Goal: Transaction & Acquisition: Purchase product/service

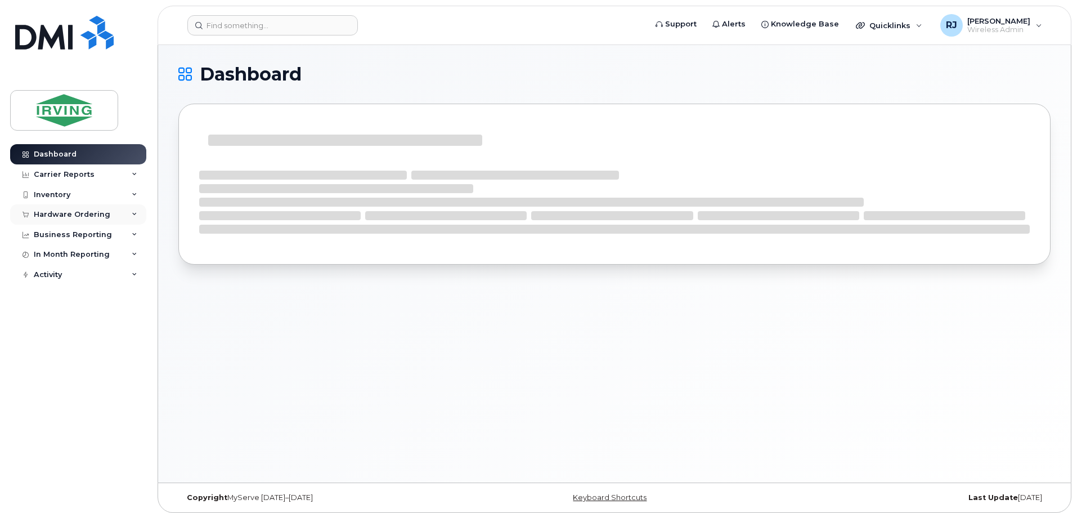
click at [120, 212] on div "Hardware Ordering" at bounding box center [78, 214] width 136 height 20
click at [60, 233] on div "Overview" at bounding box center [57, 235] width 37 height 10
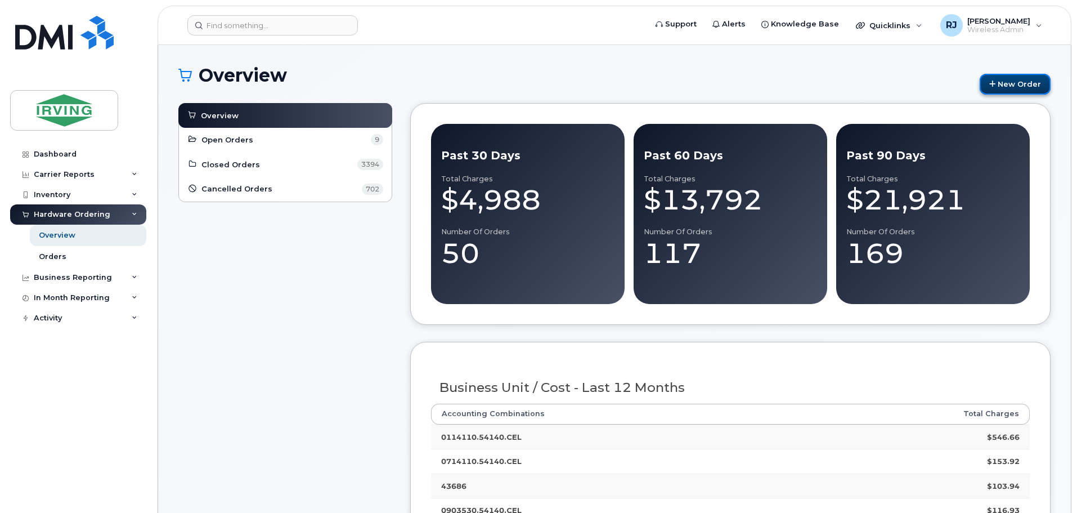
click at [1011, 85] on link "New Order" at bounding box center [1015, 84] width 71 height 21
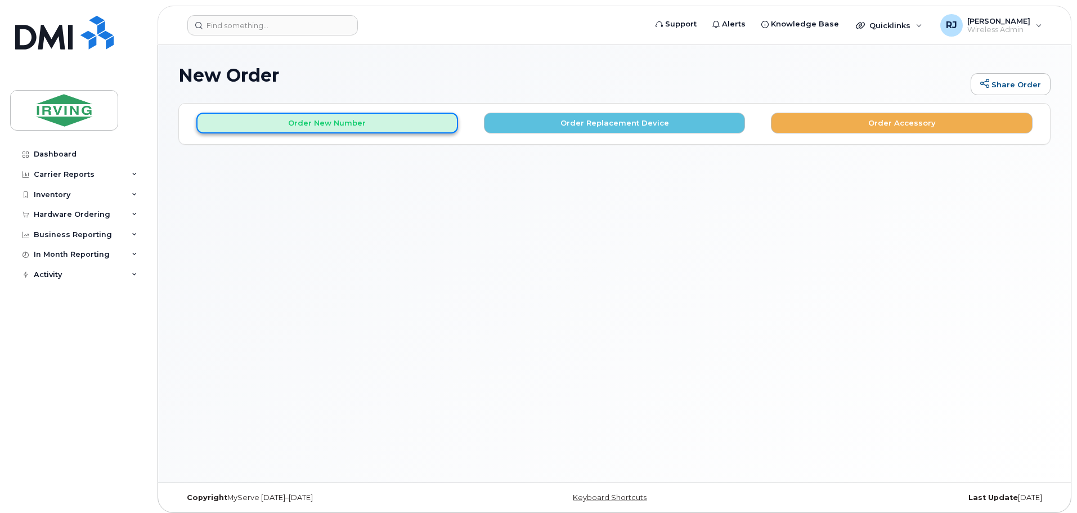
click at [411, 127] on button "Order New Number" at bounding box center [327, 123] width 262 height 21
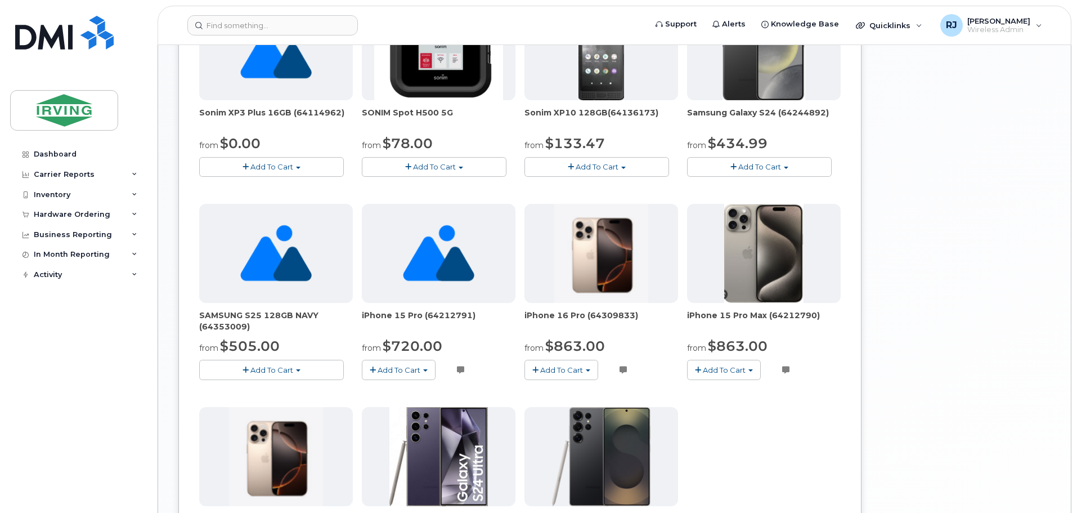
scroll to position [563, 0]
